Goal: Task Accomplishment & Management: Complete application form

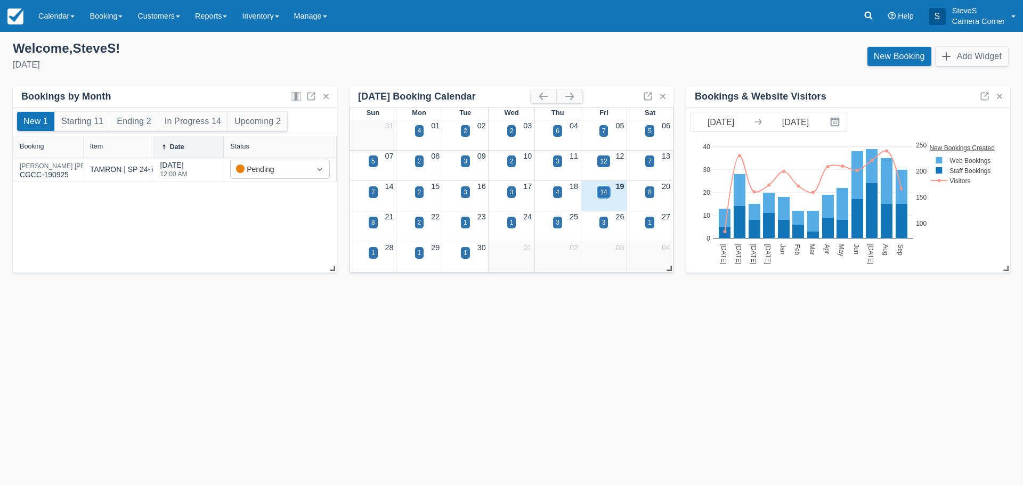
click at [606, 194] on div "14" at bounding box center [603, 193] width 7 height 10
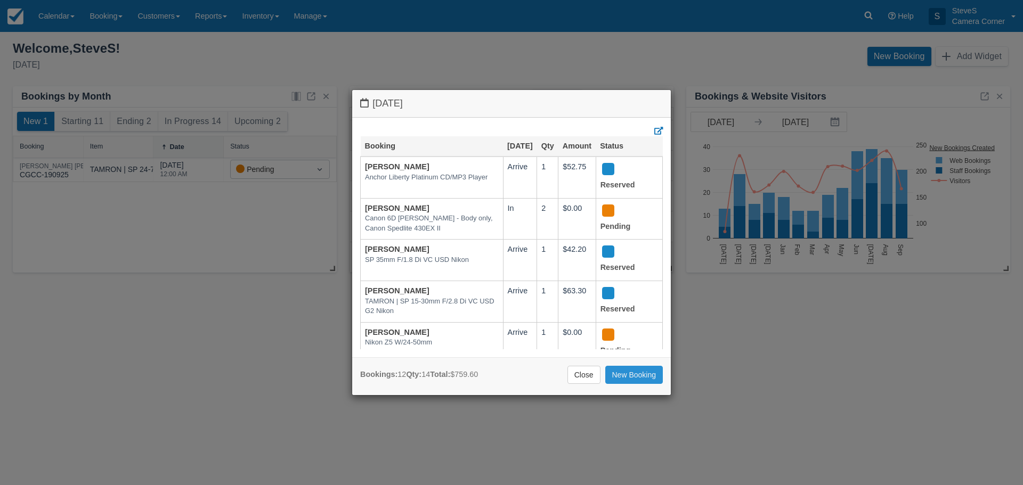
drag, startPoint x: 623, startPoint y: 371, endPoint x: 582, endPoint y: 347, distance: 47.5
click at [623, 370] on link "New Booking" at bounding box center [634, 375] width 58 height 18
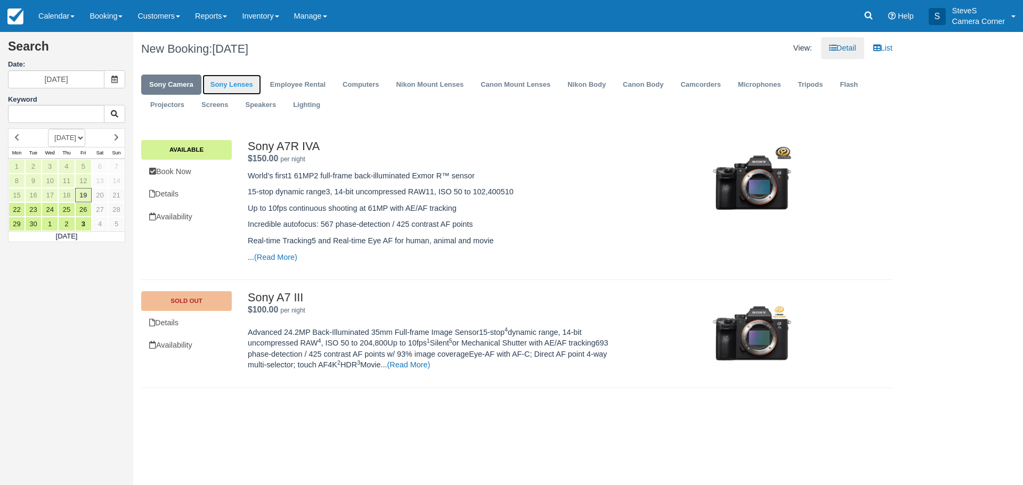
click at [237, 84] on link "Sony Lenses" at bounding box center [231, 85] width 59 height 21
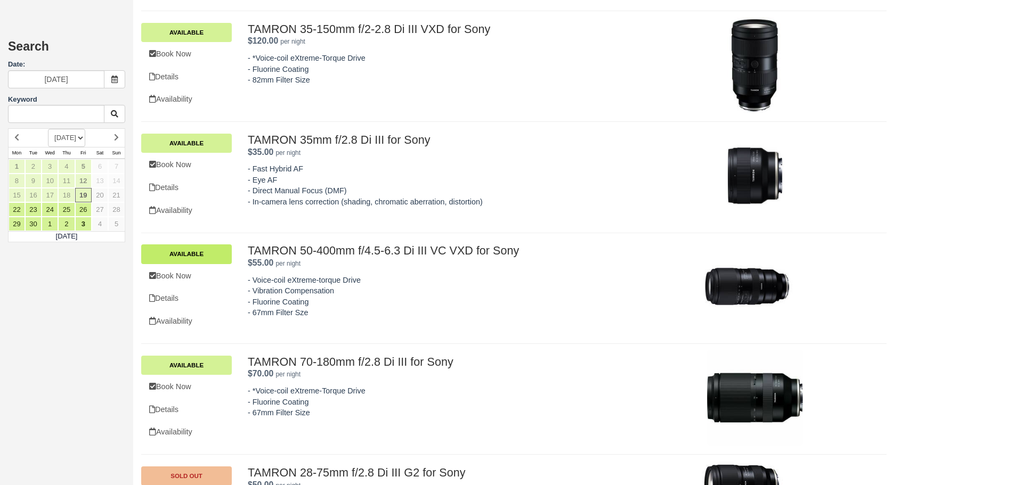
scroll to position [651, 0]
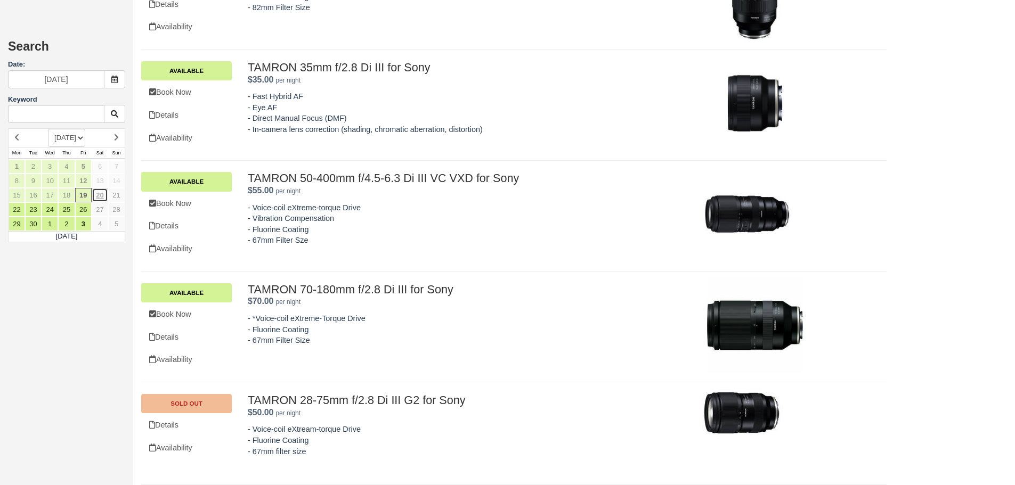
click at [96, 191] on link "20" at bounding box center [100, 195] width 17 height 14
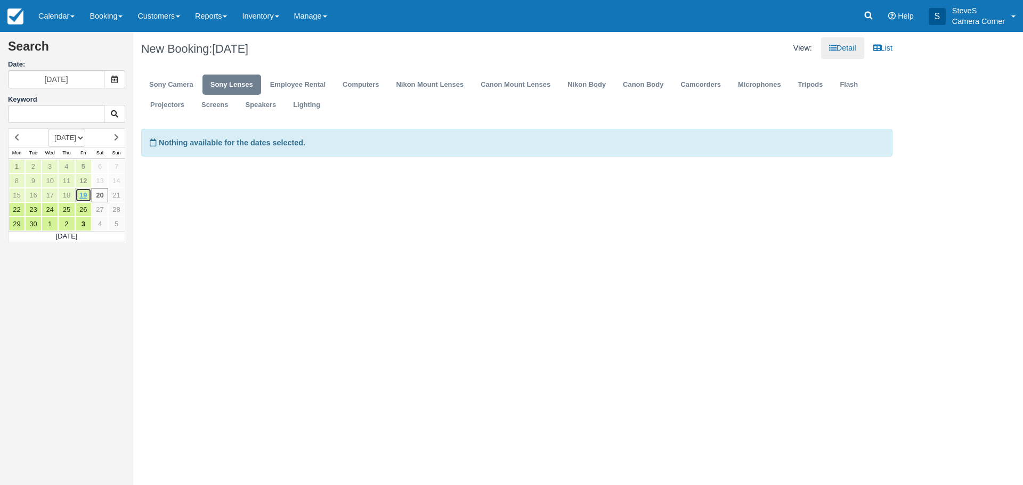
click at [85, 193] on link "19" at bounding box center [83, 195] width 17 height 14
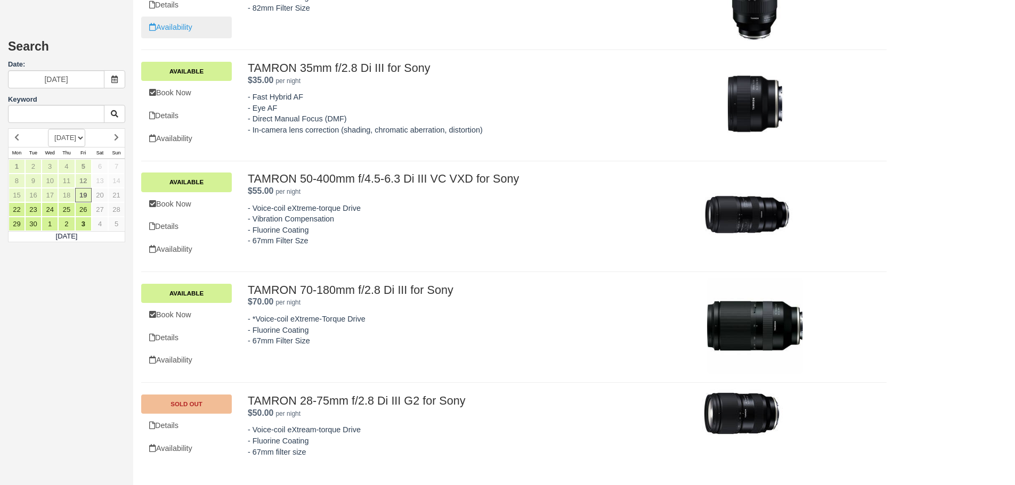
scroll to position [651, 0]
click at [184, 405] on link "SOLD OUT" at bounding box center [186, 403] width 91 height 19
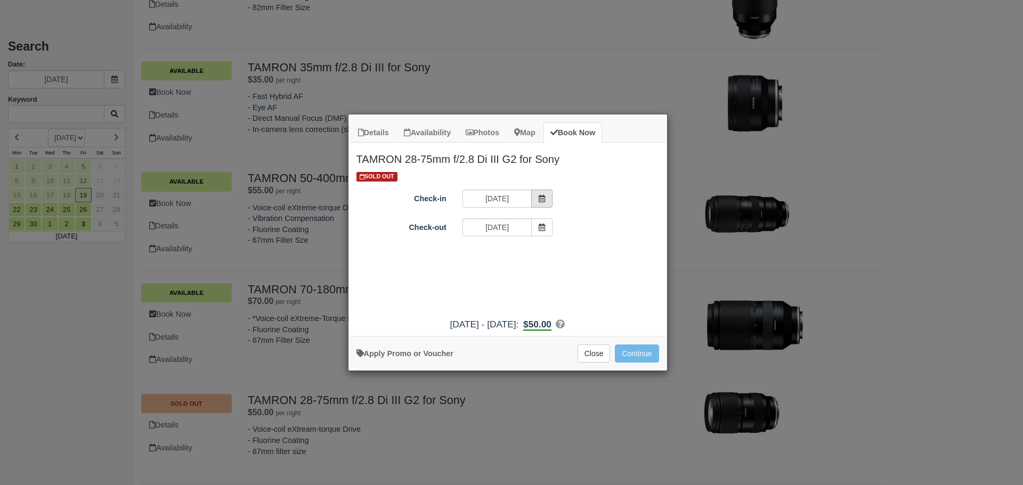
click at [545, 201] on icon "Item Modal" at bounding box center [541, 198] width 7 height 7
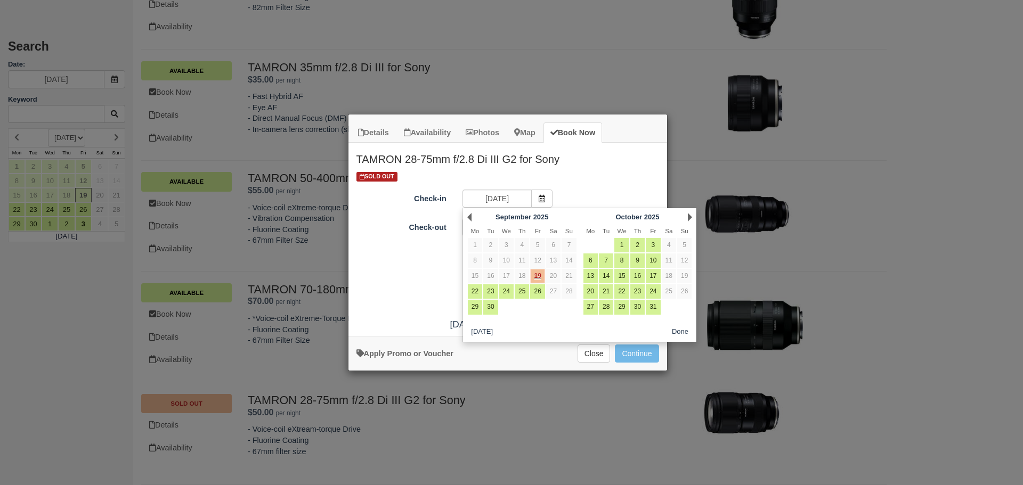
click at [534, 277] on link "19" at bounding box center [537, 276] width 14 height 14
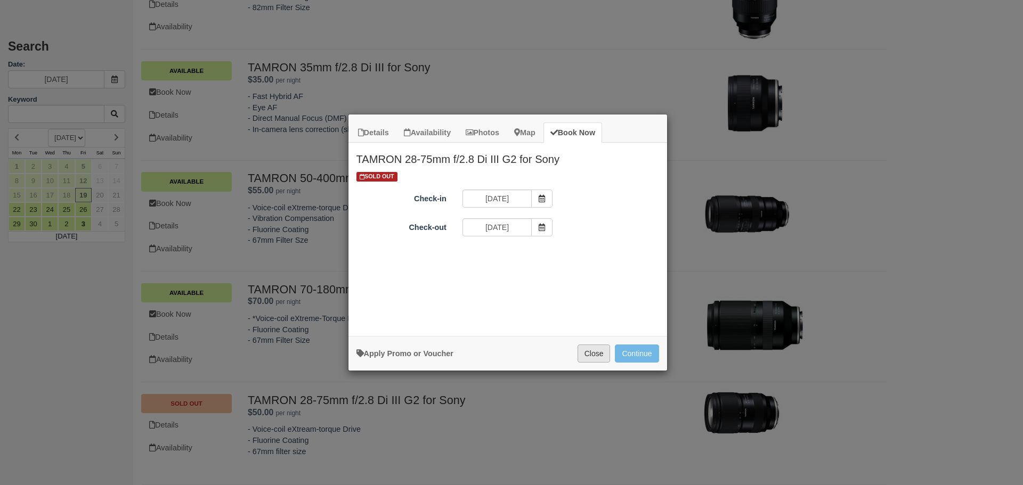
drag, startPoint x: 595, startPoint y: 356, endPoint x: 591, endPoint y: 351, distance: 6.1
click at [592, 352] on button "Close" at bounding box center [594, 354] width 33 height 18
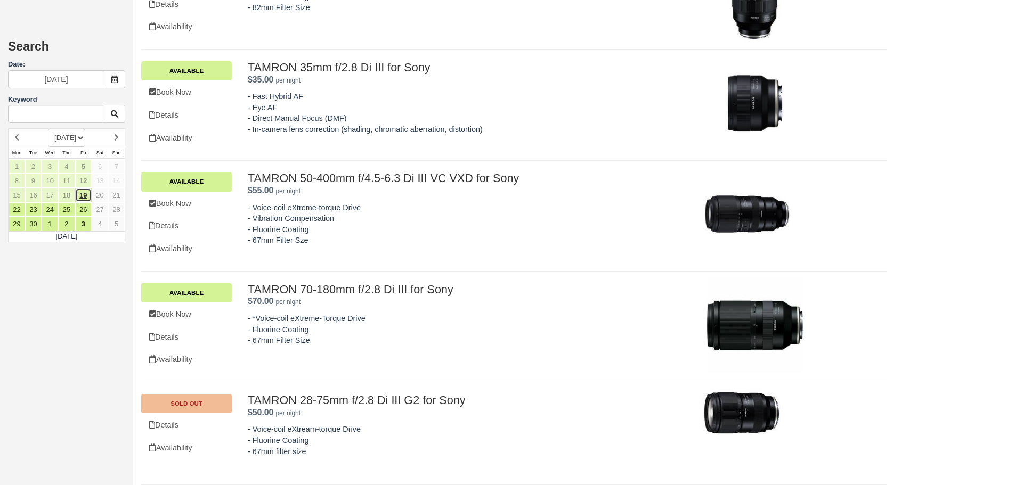
click at [86, 193] on link "19" at bounding box center [83, 195] width 17 height 14
click at [64, 189] on link "18" at bounding box center [66, 195] width 17 height 14
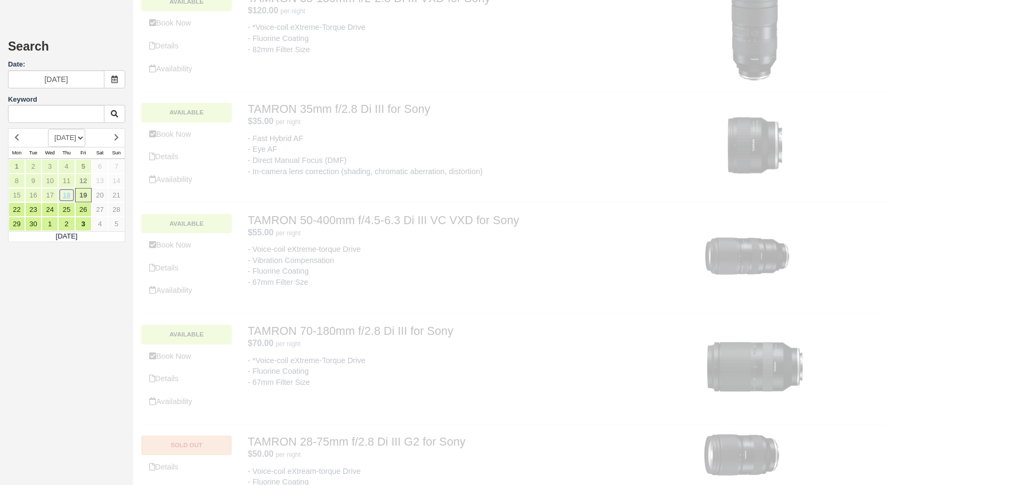
scroll to position [0, 0]
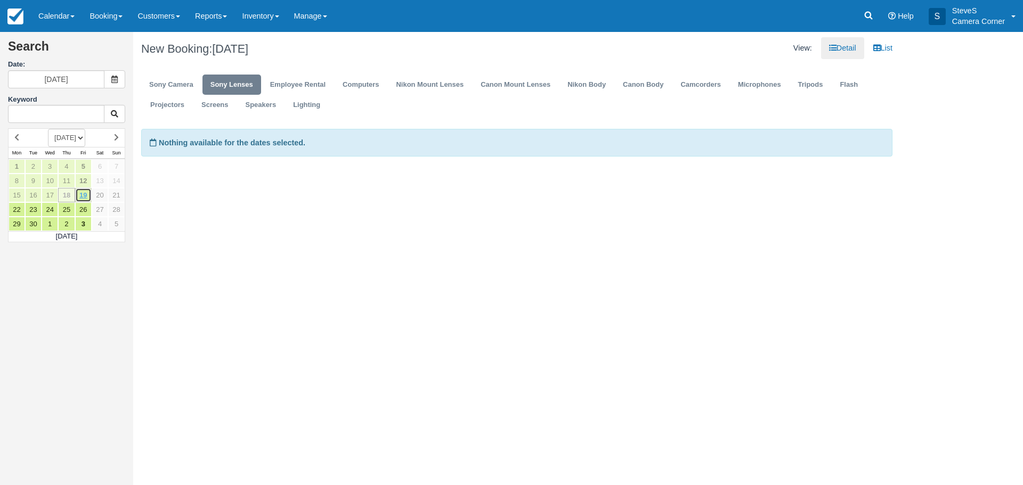
click at [86, 194] on link "19" at bounding box center [83, 195] width 17 height 14
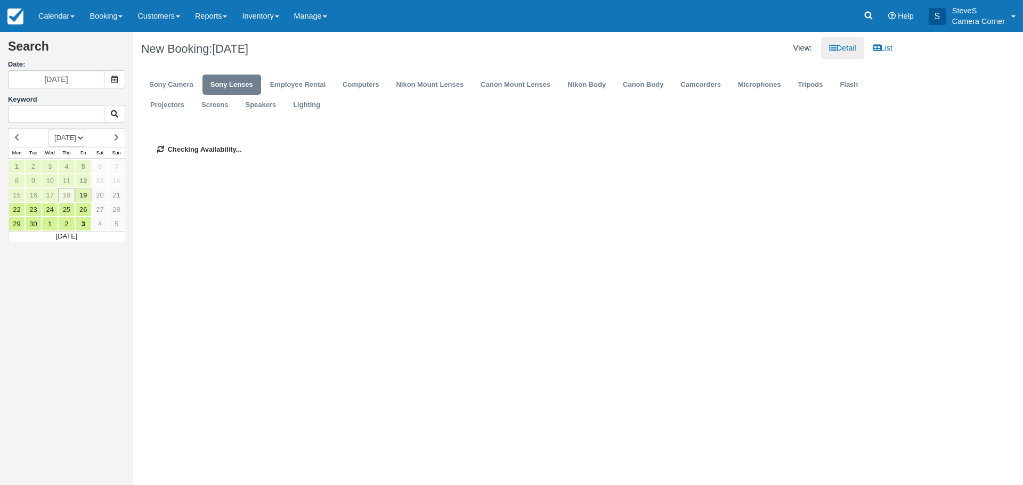
type input "[DATE]"
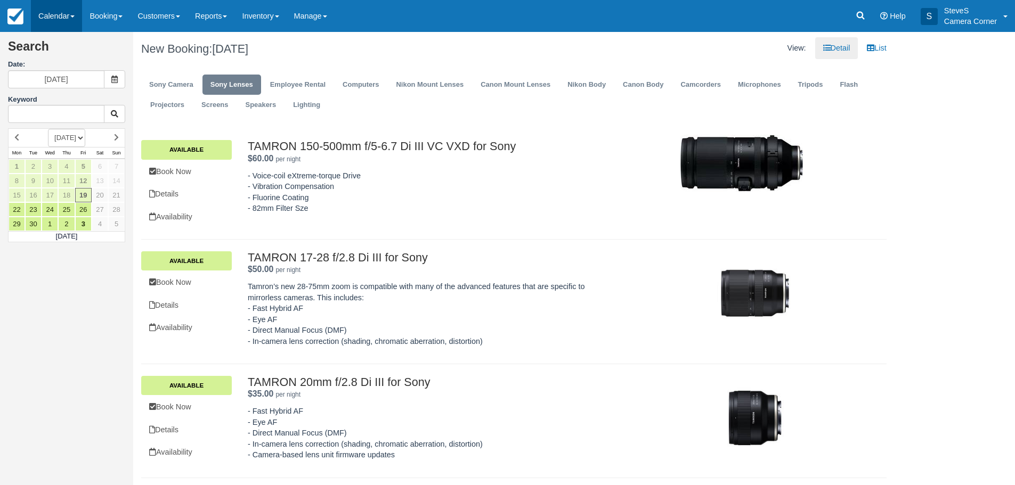
click at [54, 10] on link "Calendar" at bounding box center [56, 16] width 51 height 32
click at [23, 13] on link at bounding box center [15, 16] width 31 height 32
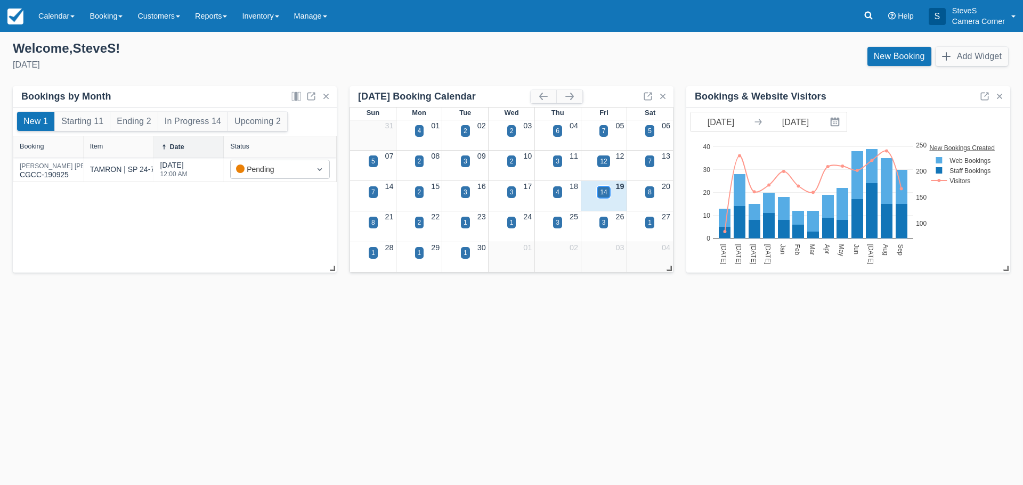
click at [603, 194] on div "14" at bounding box center [603, 193] width 7 height 10
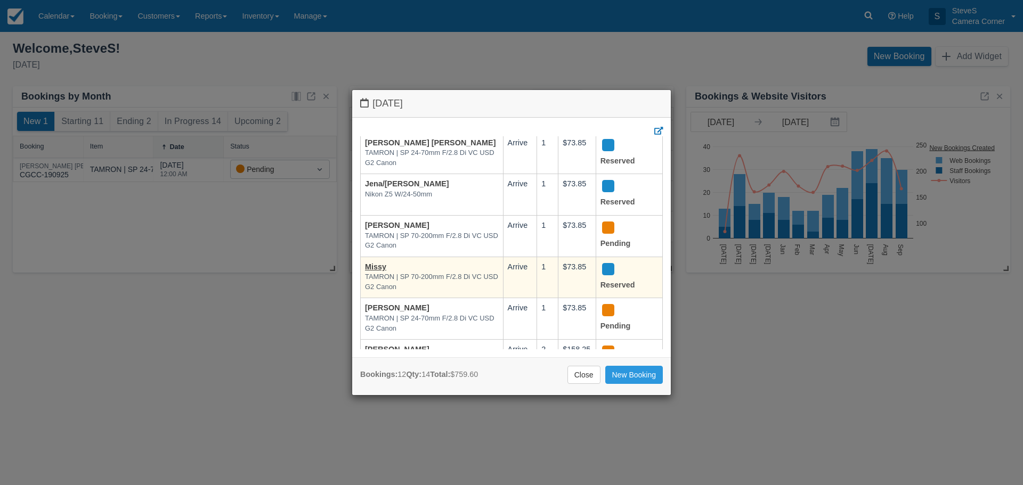
scroll to position [334, 0]
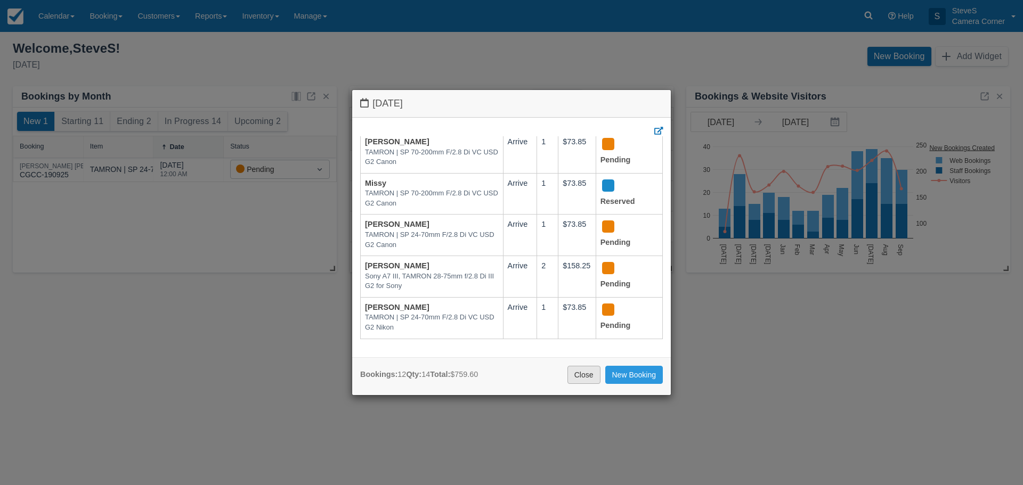
click at [576, 377] on link "Close" at bounding box center [583, 375] width 33 height 18
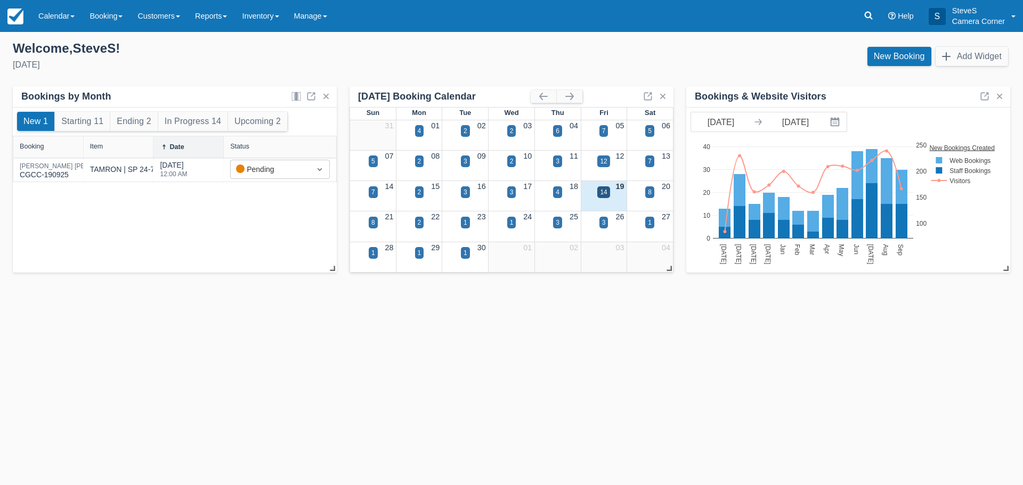
click at [564, 196] on div "4" at bounding box center [557, 199] width 46 height 12
click at [610, 194] on div "14" at bounding box center [603, 192] width 12 height 12
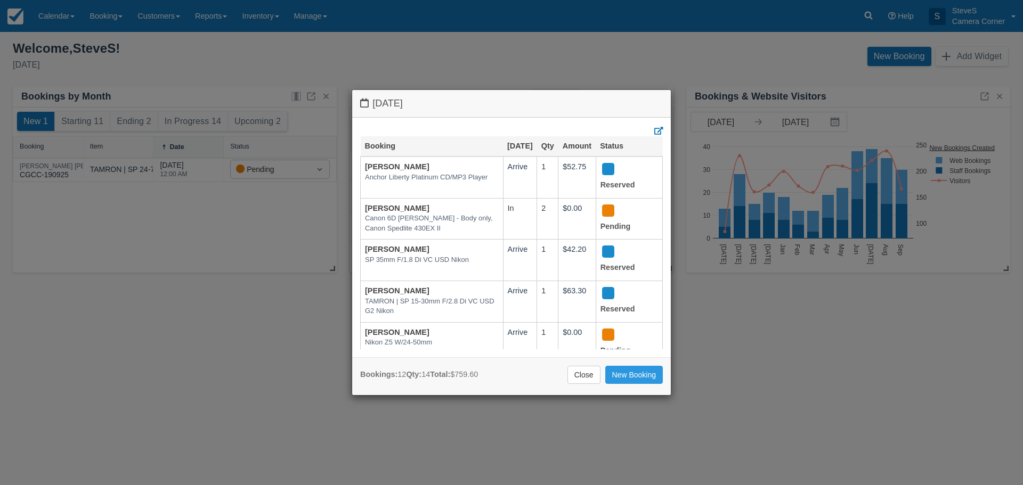
click at [304, 345] on div "[DATE] Booking [DATE] Qty Amount Status [PERSON_NAME] Anchor Liberty Platinum C…" at bounding box center [511, 242] width 1023 height 485
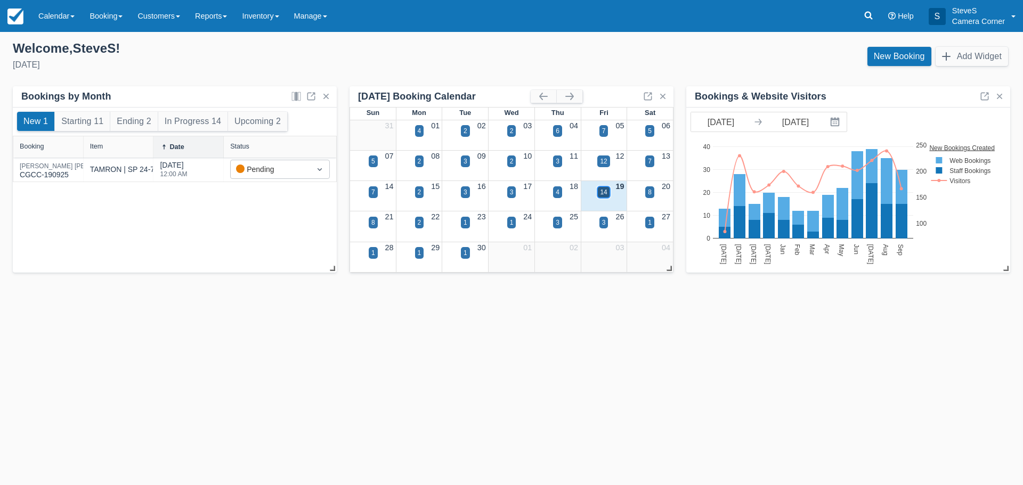
click at [605, 192] on div "14" at bounding box center [603, 193] width 7 height 10
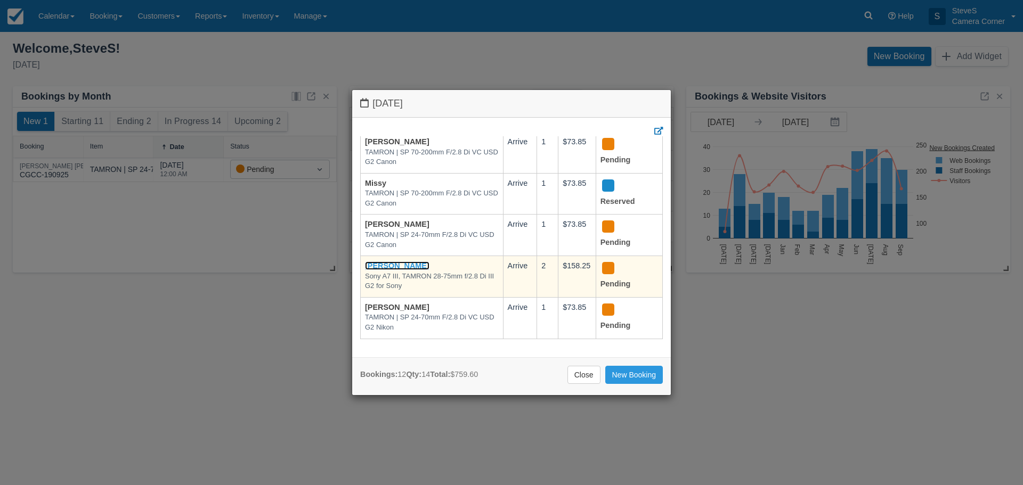
click at [417, 262] on link "[PERSON_NAME]" at bounding box center [397, 266] width 64 height 9
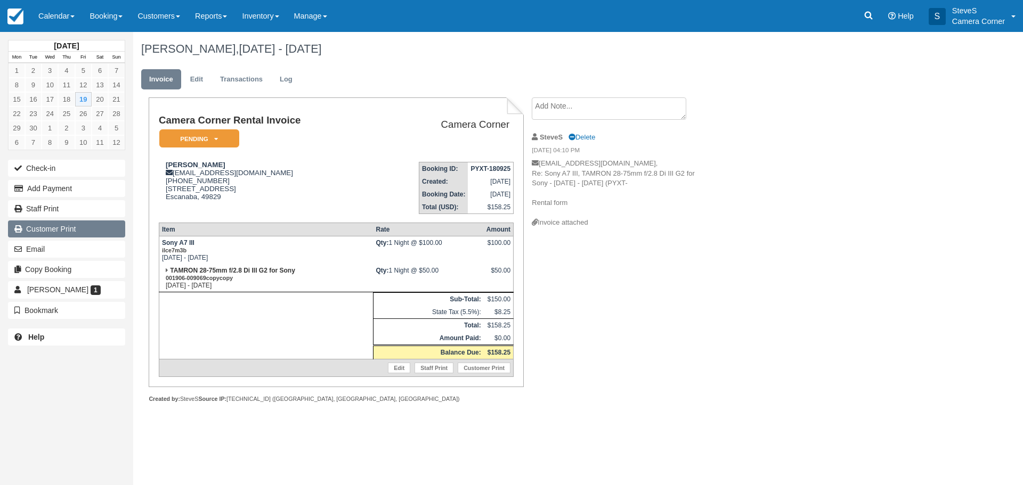
click at [58, 229] on link "Customer Print" at bounding box center [66, 229] width 117 height 17
click at [17, 15] on img at bounding box center [15, 17] width 16 height 16
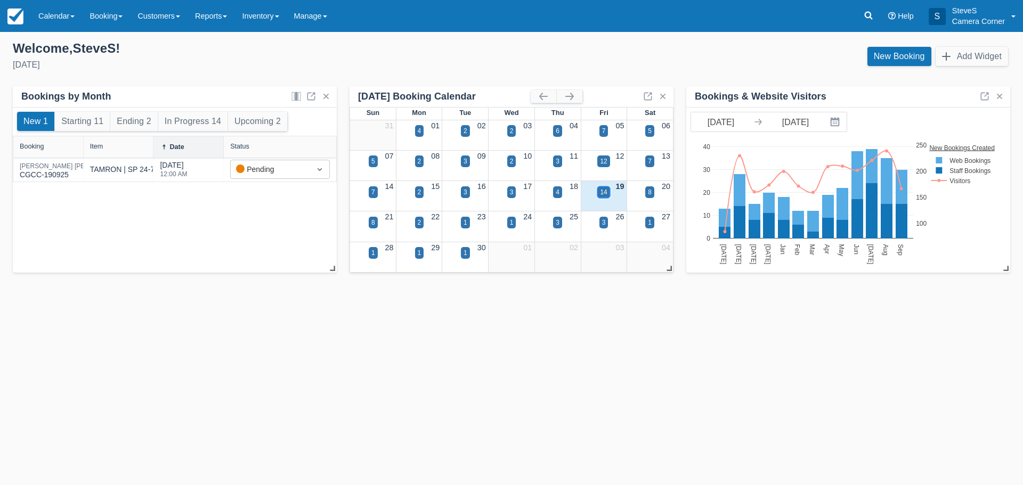
click at [600, 190] on div "14" at bounding box center [603, 193] width 7 height 10
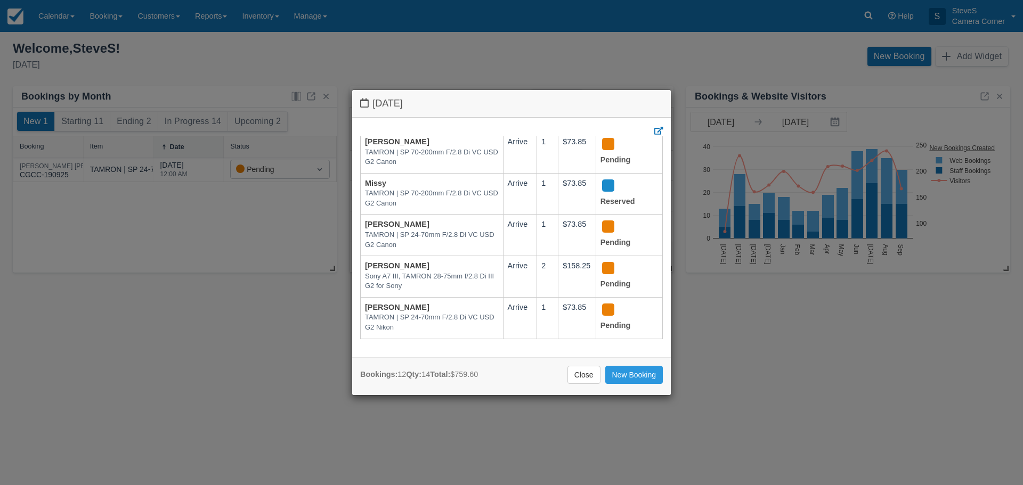
scroll to position [334, 0]
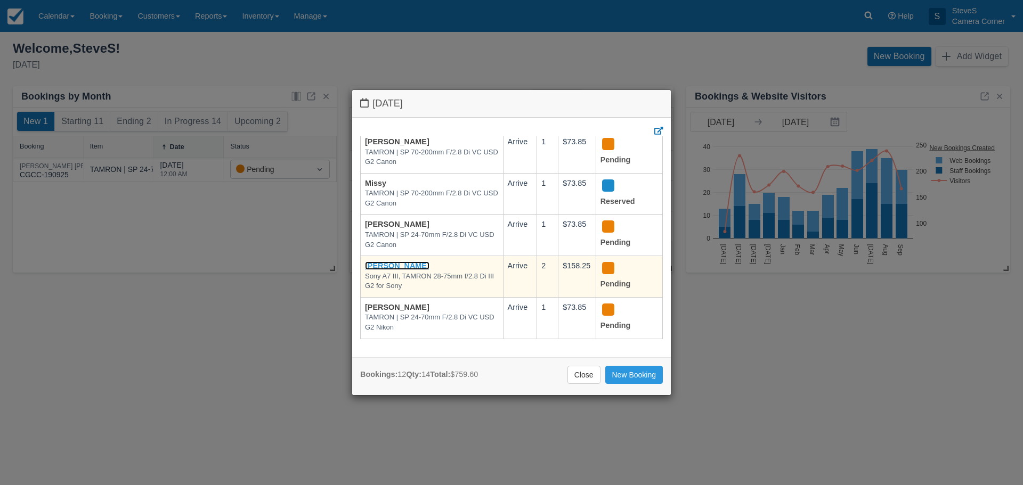
click at [419, 262] on link "[PERSON_NAME]" at bounding box center [397, 266] width 64 height 9
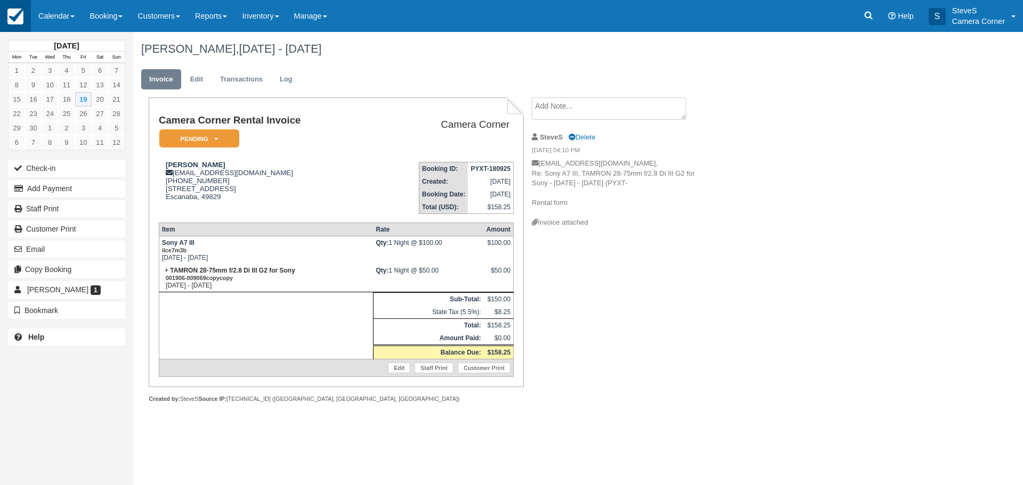
click at [10, 17] on img at bounding box center [15, 17] width 16 height 16
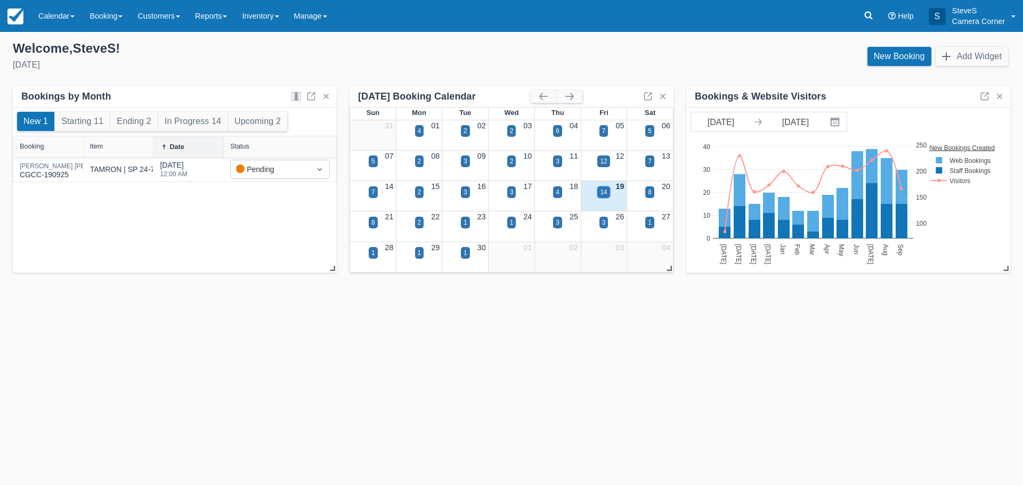
click at [603, 198] on div "14" at bounding box center [603, 192] width 12 height 12
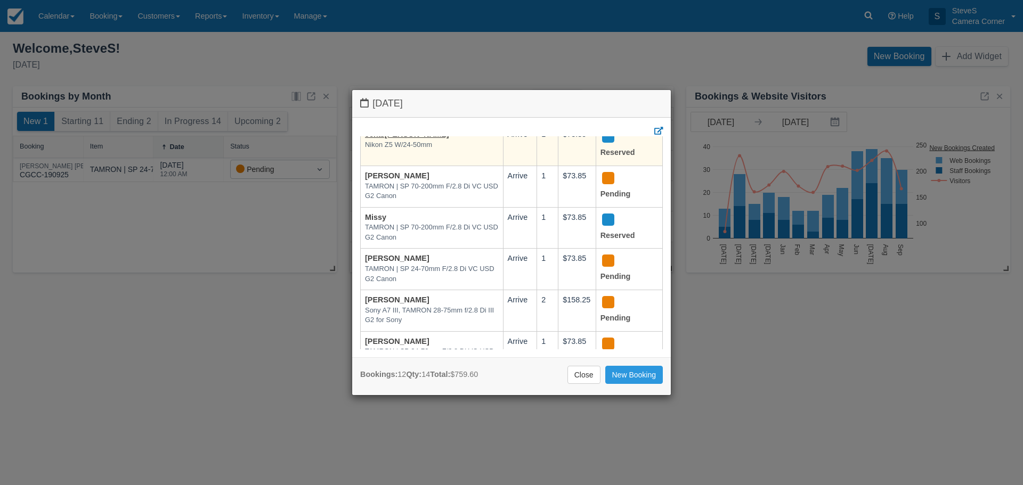
scroll to position [334, 0]
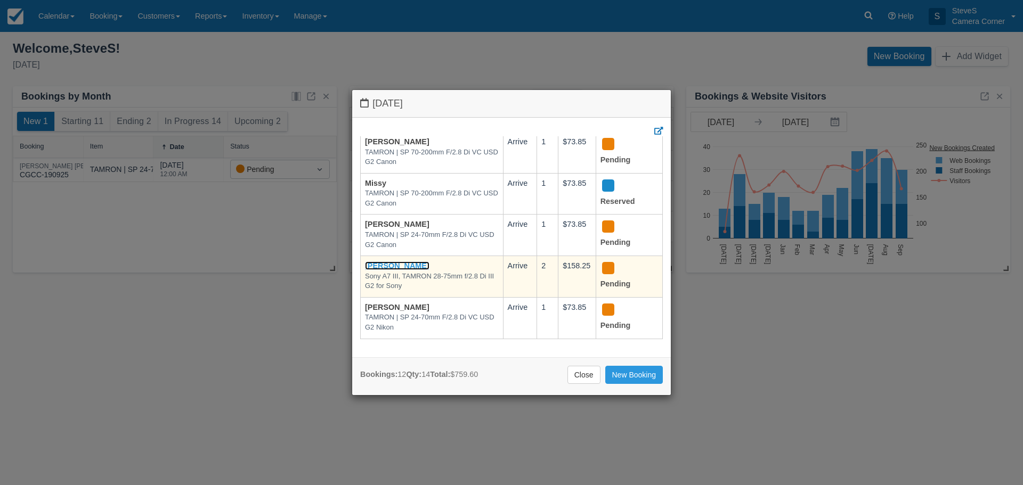
click at [400, 262] on link "[PERSON_NAME]" at bounding box center [397, 266] width 64 height 9
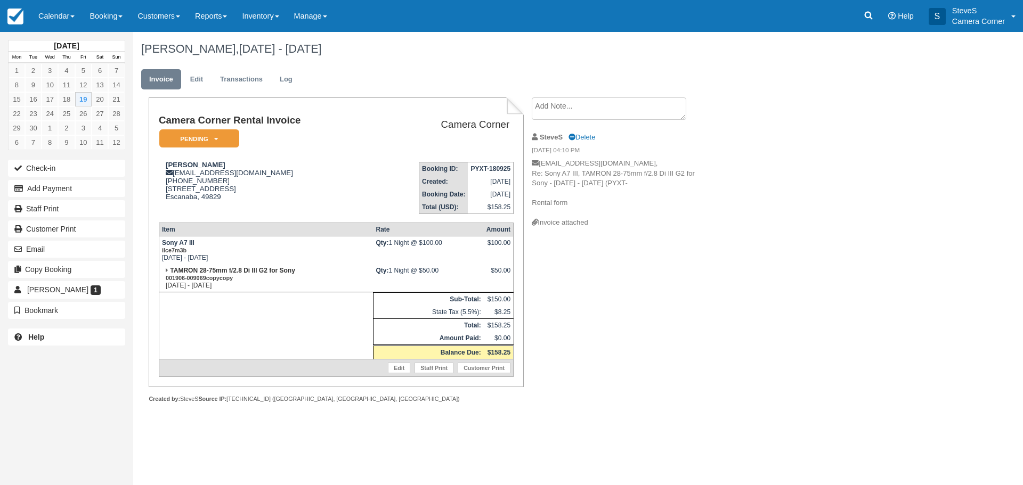
click at [558, 138] on strong "SteveS" at bounding box center [551, 137] width 23 height 8
click at [551, 138] on strong "SteveS" at bounding box center [551, 137] width 23 height 8
click at [554, 202] on p "[EMAIL_ADDRESS][DOMAIN_NAME], Re: Sony A7 III, TAMRON 28-75mm f/2.8 Di III G2 f…" at bounding box center [622, 188] width 180 height 59
click at [573, 204] on p "[EMAIL_ADDRESS][DOMAIN_NAME], Re: Sony A7 III, TAMRON 28-75mm f/2.8 Di III G2 f…" at bounding box center [622, 188] width 180 height 59
click at [50, 233] on link "Customer Print" at bounding box center [66, 229] width 117 height 17
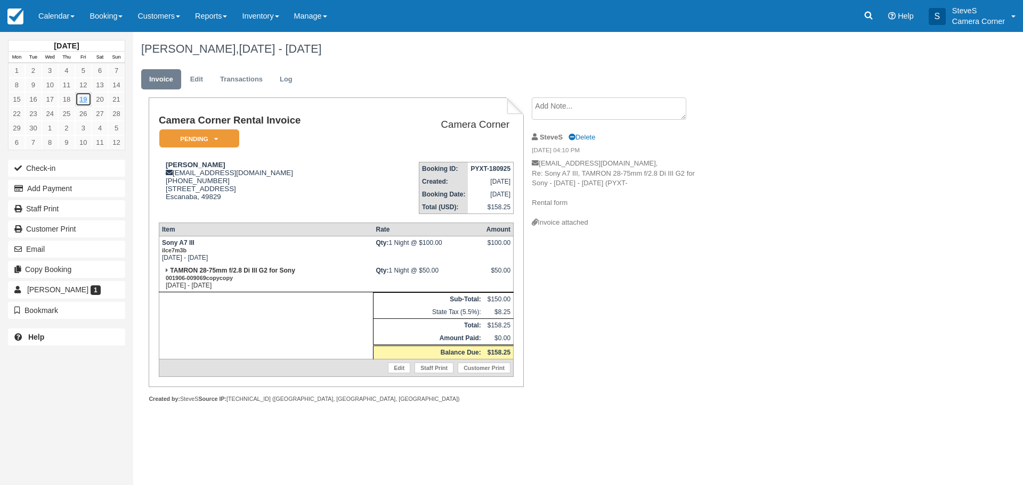
click at [84, 98] on link "19" at bounding box center [83, 99] width 17 height 14
click at [19, 17] on img at bounding box center [15, 17] width 16 height 16
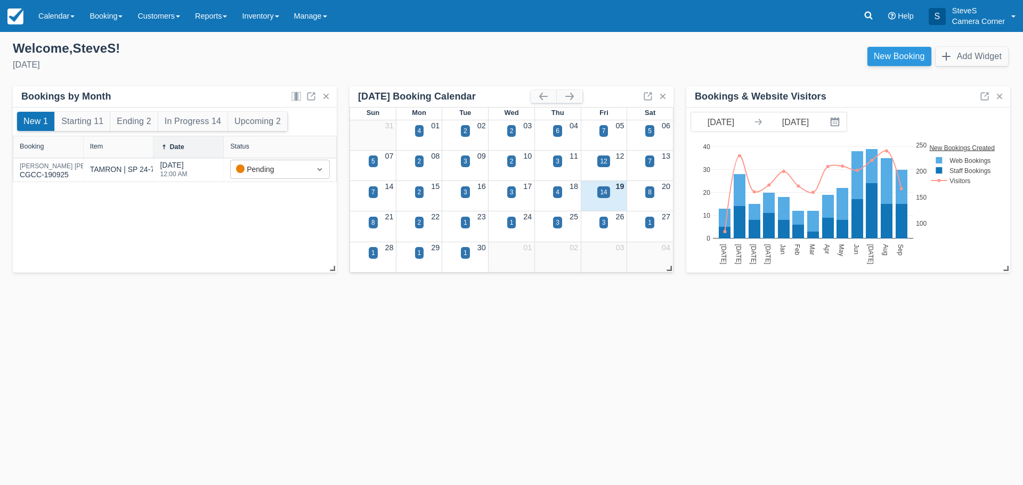
click at [906, 59] on link "New Booking" at bounding box center [899, 56] width 64 height 19
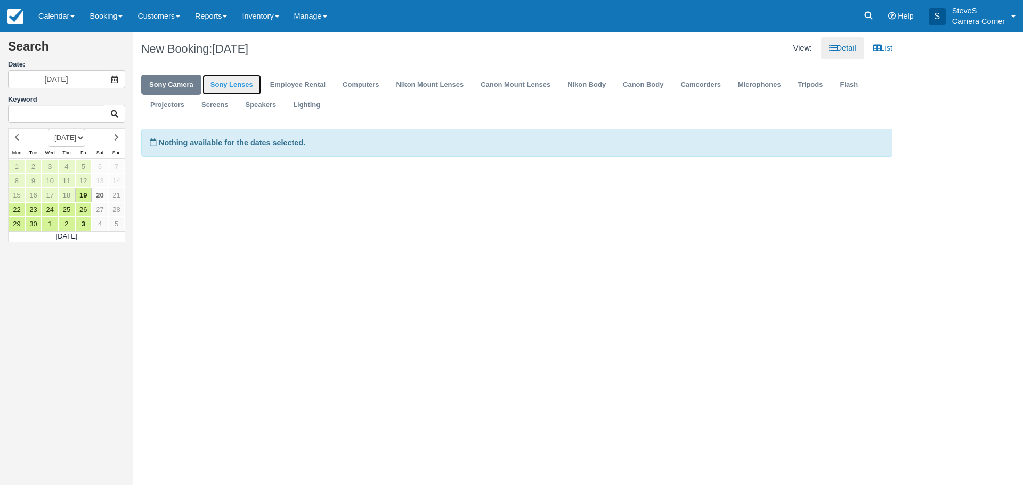
click at [245, 87] on link "Sony Lenses" at bounding box center [231, 85] width 59 height 21
click at [85, 195] on link "19" at bounding box center [83, 195] width 17 height 14
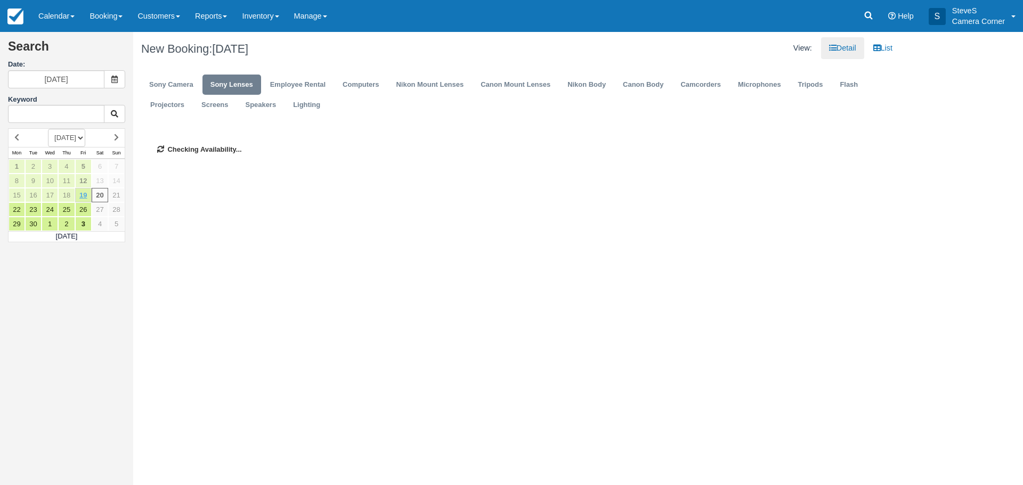
type input "09/19/25"
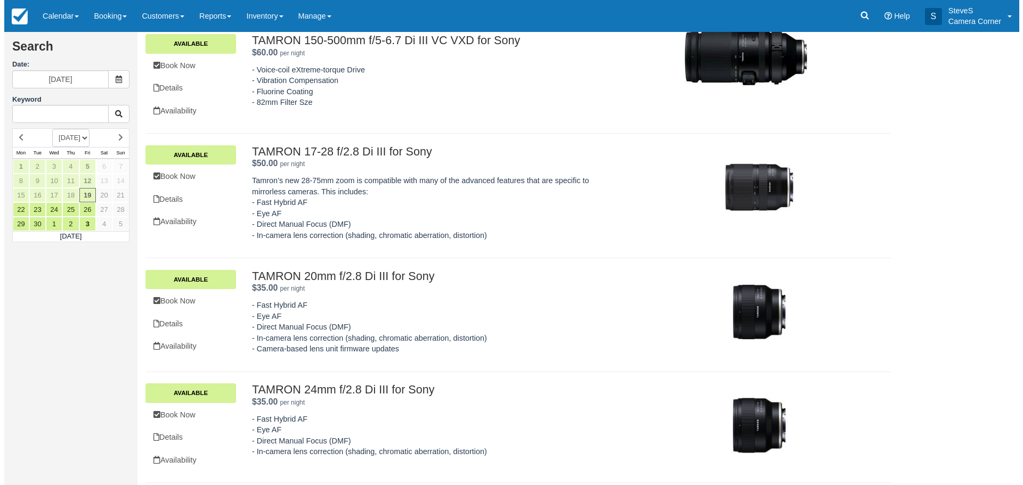
scroll to position [107, 0]
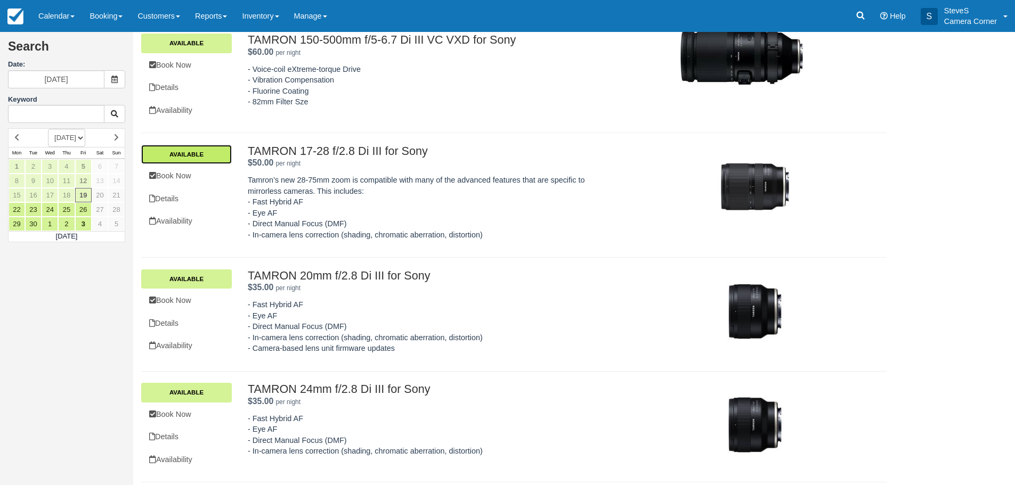
click at [200, 146] on link "Available" at bounding box center [186, 154] width 91 height 19
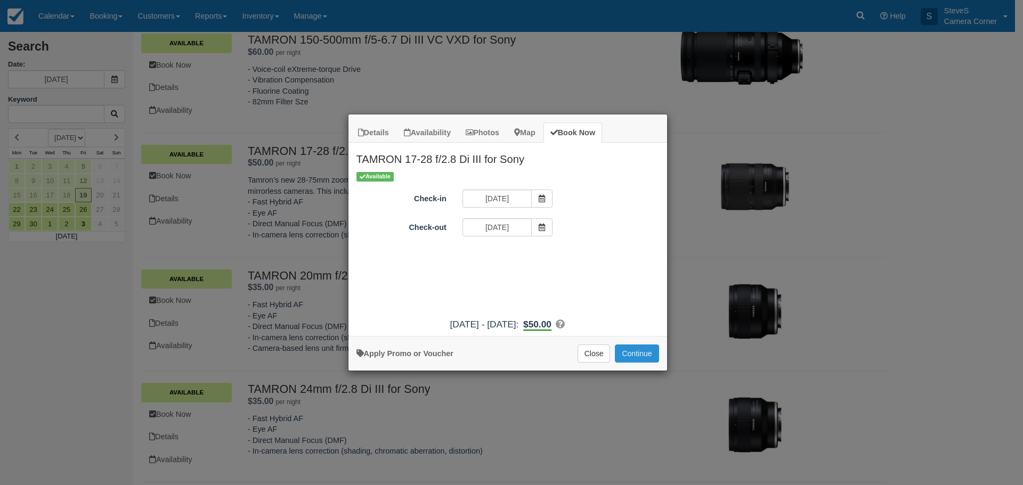
click at [630, 354] on button "Continue" at bounding box center [637, 354] width 44 height 18
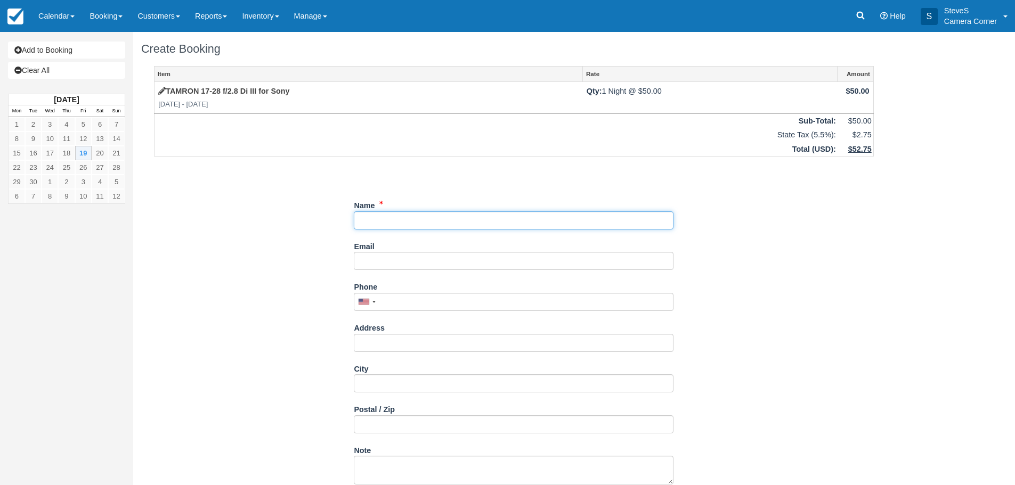
click at [407, 226] on input "Name" at bounding box center [514, 221] width 320 height 18
type input "[PERSON_NAME]"
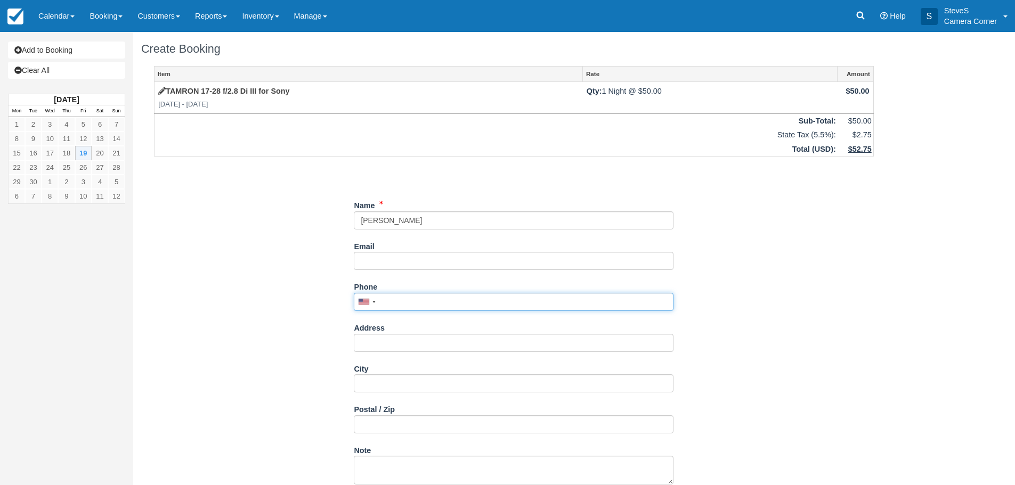
click at [408, 301] on input "Phone" at bounding box center [514, 302] width 320 height 18
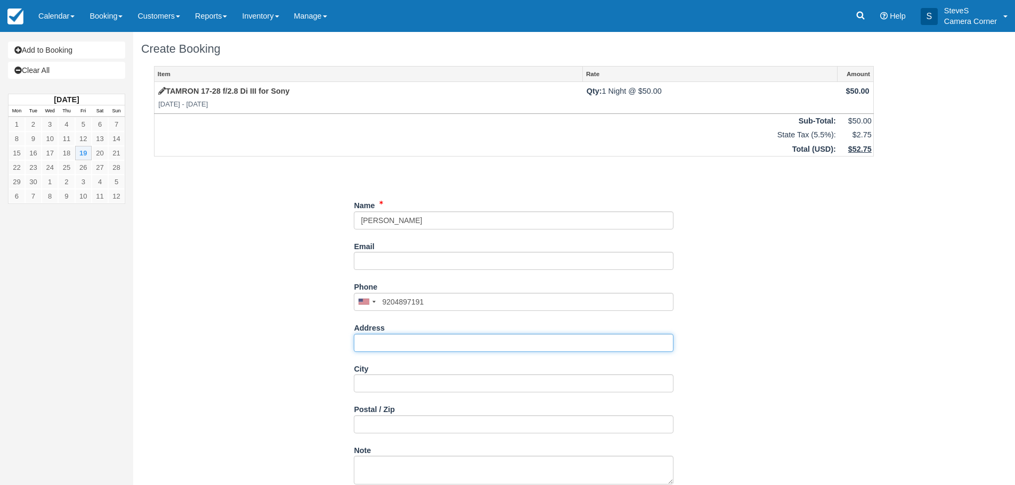
type input "(920) 489-7191"
click at [399, 340] on input "Address" at bounding box center [514, 343] width 320 height 18
type input "[STREET_ADDRESS]"
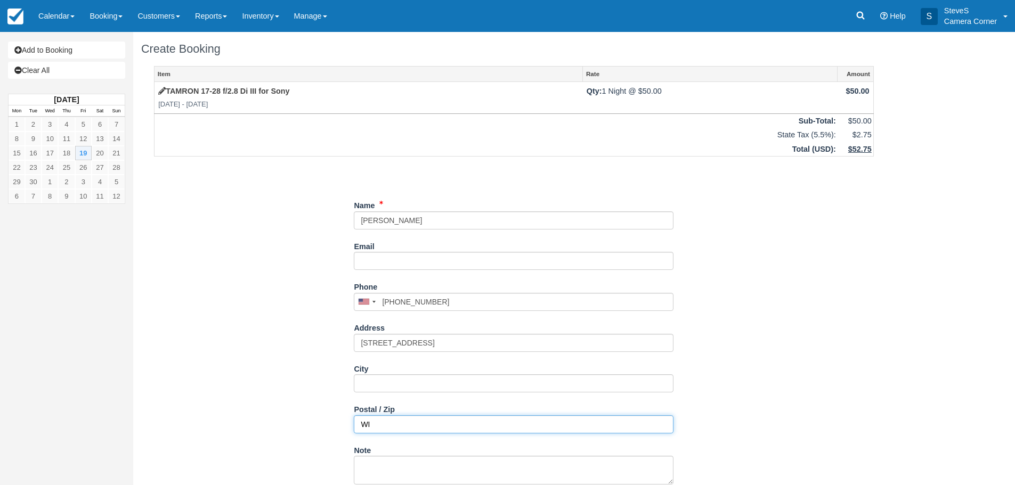
type input "WI"
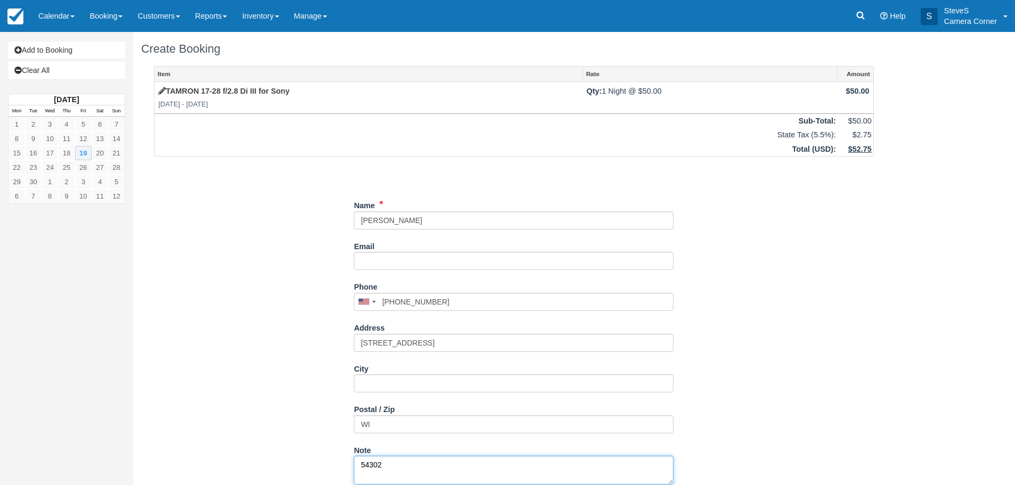
type textarea "54302"
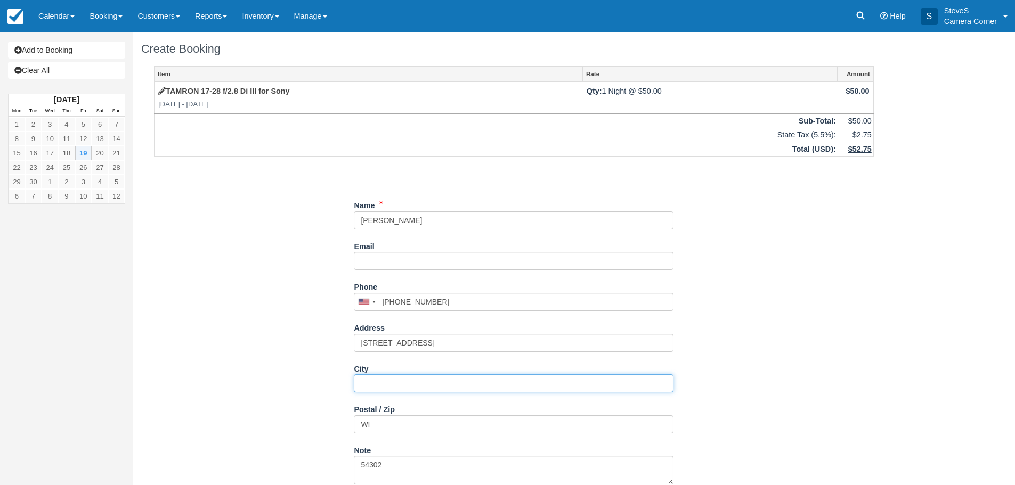
click at [390, 380] on input "City" at bounding box center [514, 384] width 320 height 18
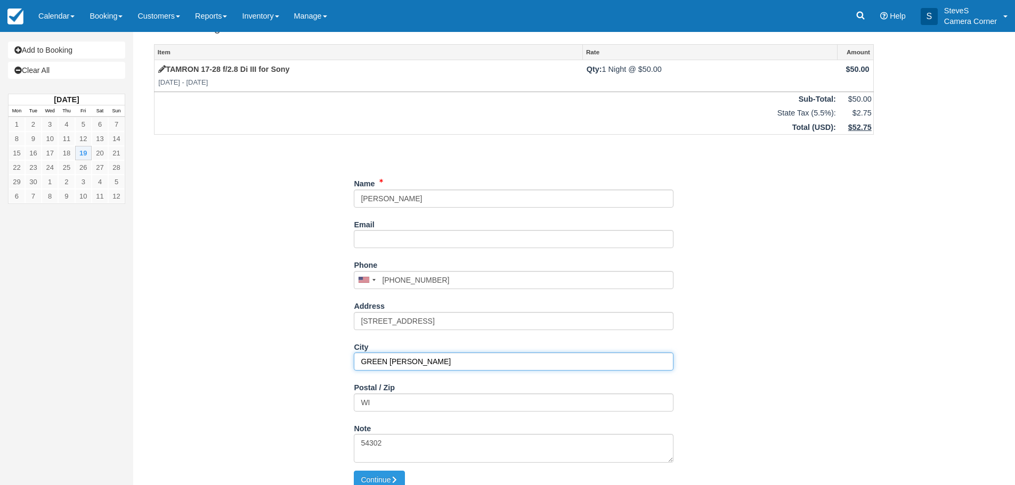
scroll to position [34, 0]
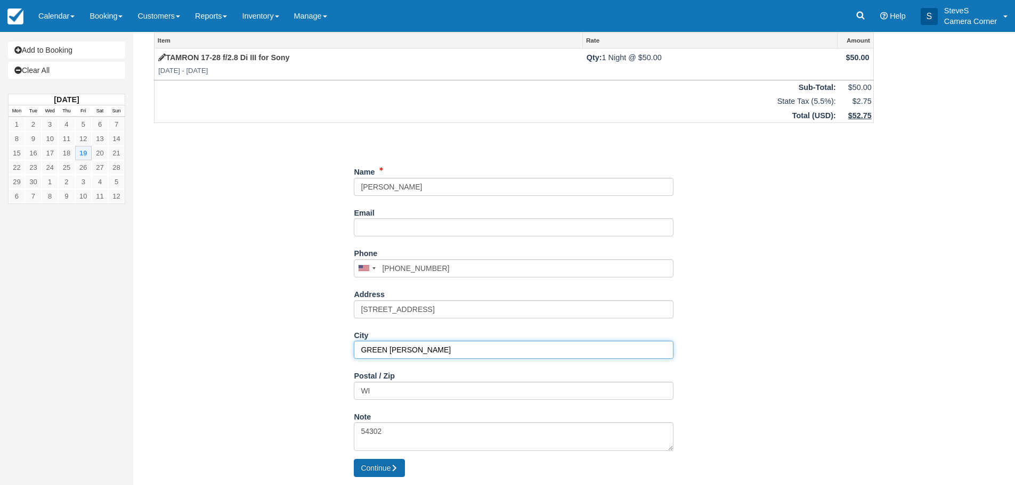
type input "GREEN BAYH"
click at [363, 472] on button "Continue" at bounding box center [379, 468] width 51 height 18
type input "+19204897191"
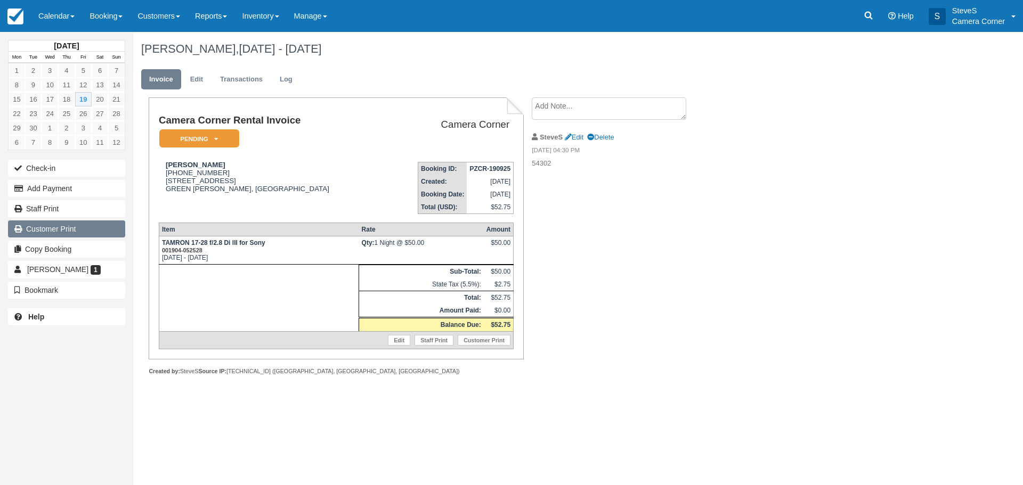
click at [48, 230] on link "Customer Print" at bounding box center [66, 229] width 117 height 17
